Goal: Find specific page/section: Find specific page/section

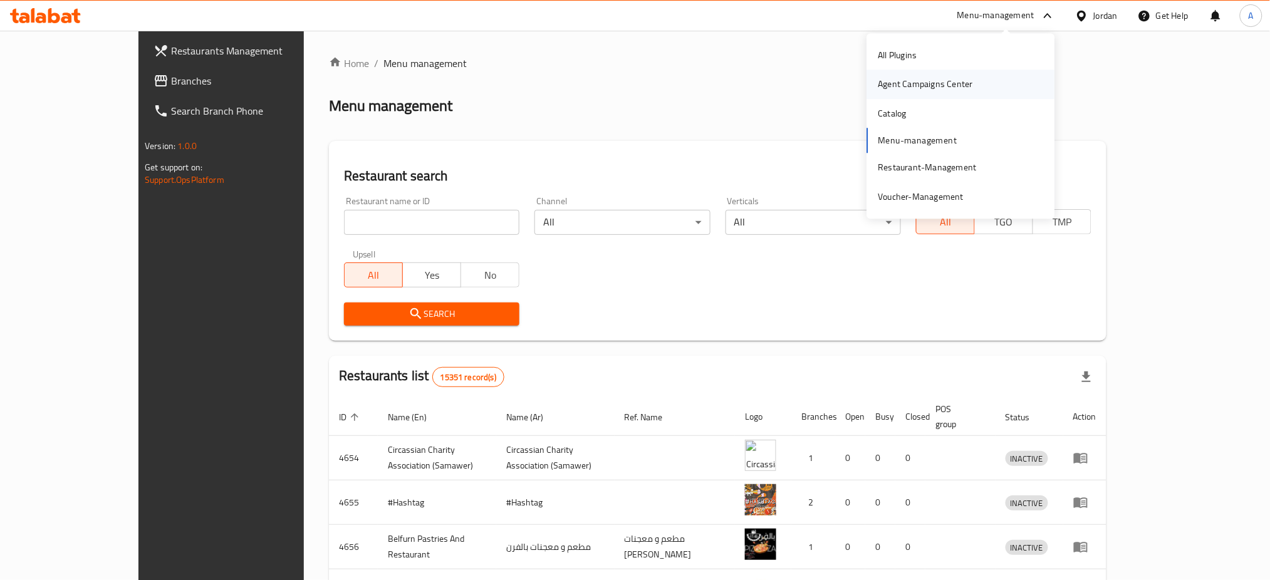
click at [979, 86] on div "Agent Campaigns Center" at bounding box center [925, 84] width 115 height 29
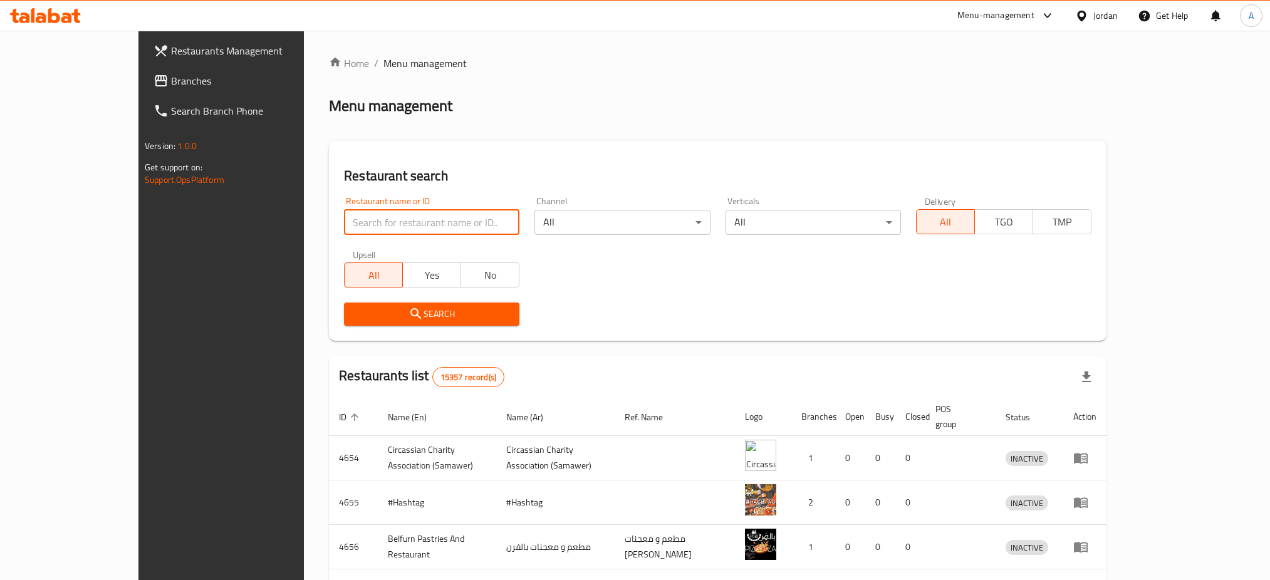
click at [401, 222] on input "search" at bounding box center [431, 222] width 175 height 25
click button "Search" at bounding box center [431, 314] width 175 height 23
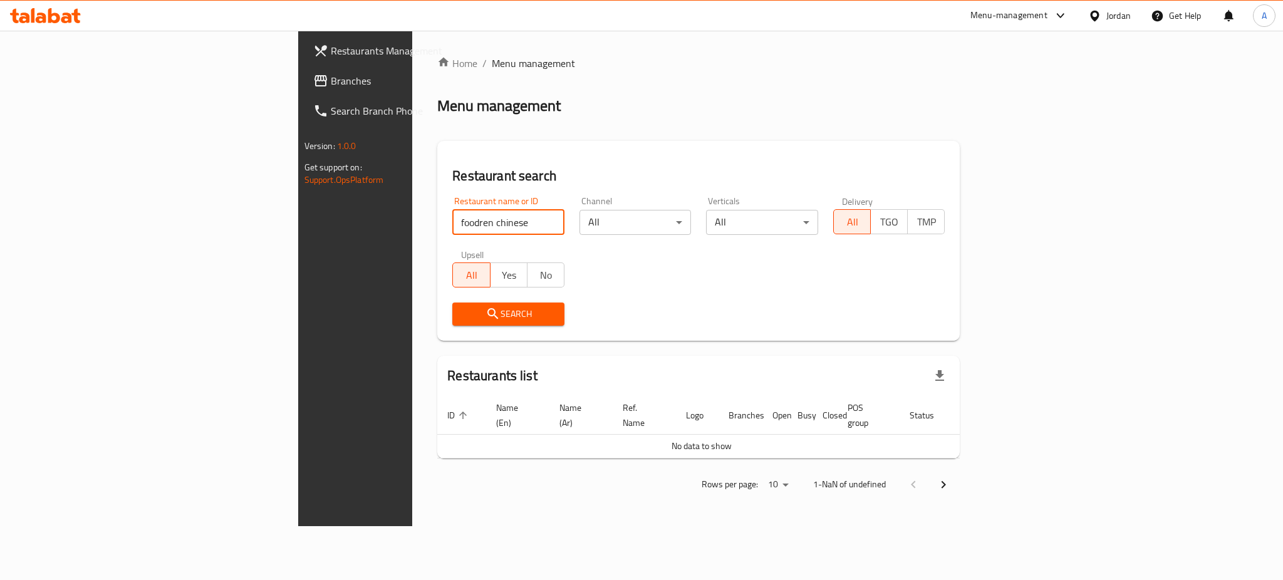
click button "Search" at bounding box center [508, 314] width 112 height 23
type input "f"
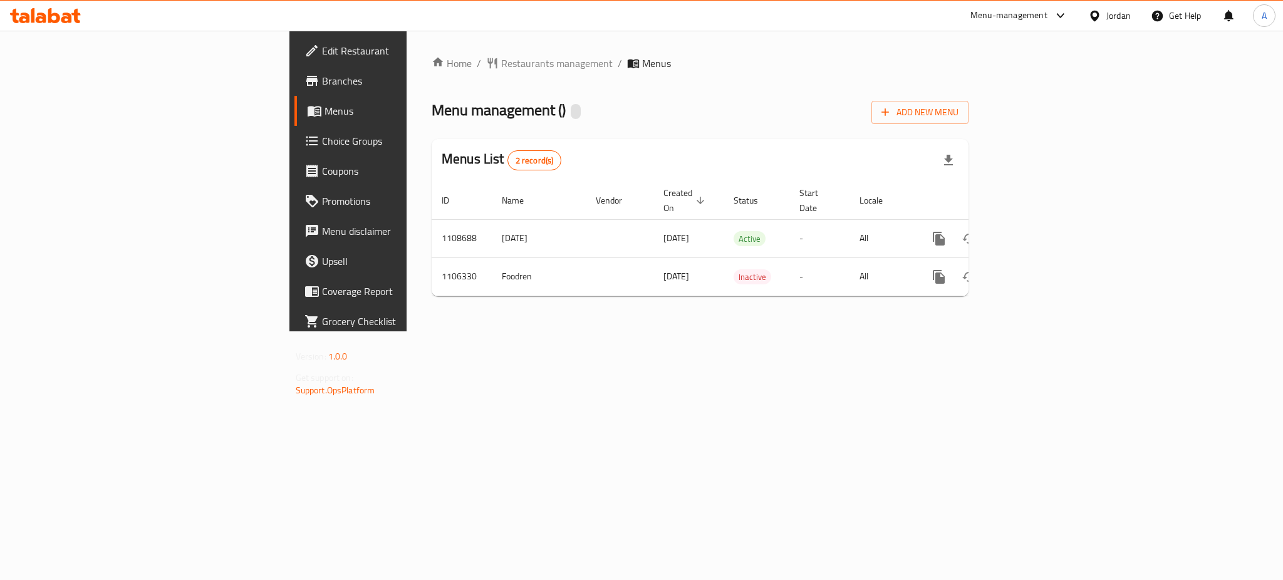
click at [322, 79] on span "Branches" at bounding box center [408, 80] width 172 height 15
